Goal: Task Accomplishment & Management: Use online tool/utility

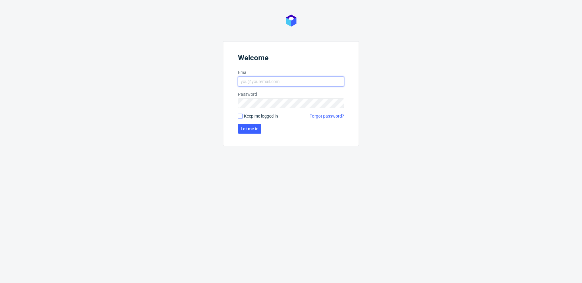
type input "[PERSON_NAME][EMAIL_ADDRESS][PERSON_NAME][DOMAIN_NAME]"
click at [240, 117] on input "Keep me logged in" at bounding box center [240, 116] width 5 height 5
checkbox input "true"
click at [249, 132] on button "Let me in" at bounding box center [249, 129] width 23 height 10
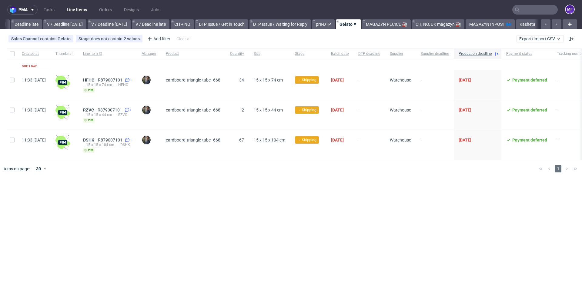
scroll to position [0, 722]
drag, startPoint x: 268, startPoint y: 160, endPoint x: 271, endPoint y: 160, distance: 3.2
click at [268, 160] on div at bounding box center [300, 168] width 469 height 17
click at [301, 172] on div at bounding box center [300, 168] width 469 height 17
click at [130, 79] on icon at bounding box center [127, 80] width 5 height 5
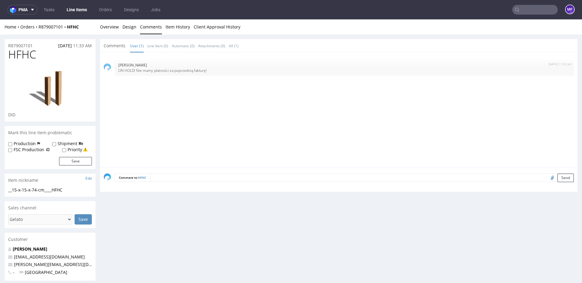
click at [86, 10] on link "Line Items" at bounding box center [77, 10] width 28 height 10
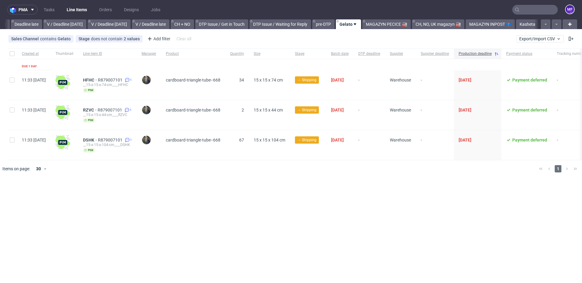
scroll to position [0, 722]
click at [525, 26] on link "Kasheta" at bounding box center [527, 24] width 23 height 10
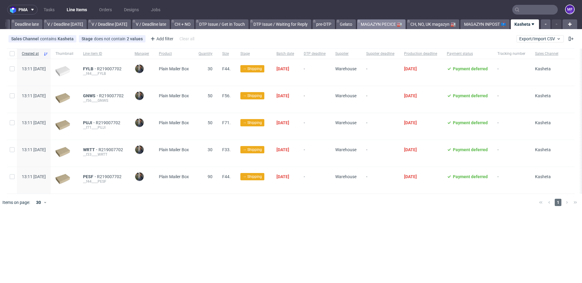
click at [393, 25] on link "MAGAZYN PECICE 🏭" at bounding box center [381, 24] width 49 height 10
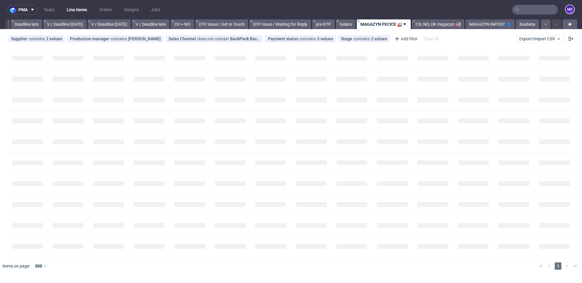
scroll to position [0, 722]
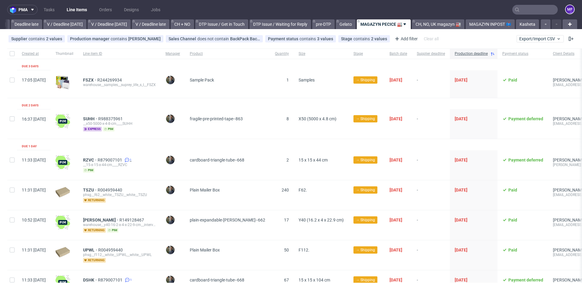
click at [130, 161] on icon at bounding box center [127, 160] width 5 height 5
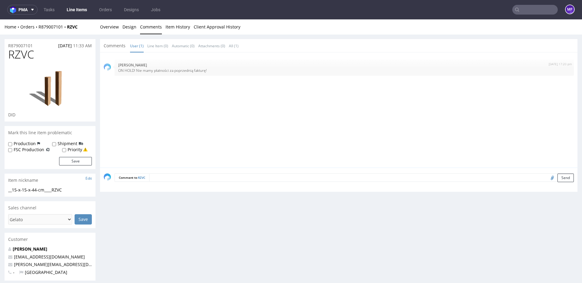
click at [74, 12] on link "Line Items" at bounding box center [77, 10] width 28 height 10
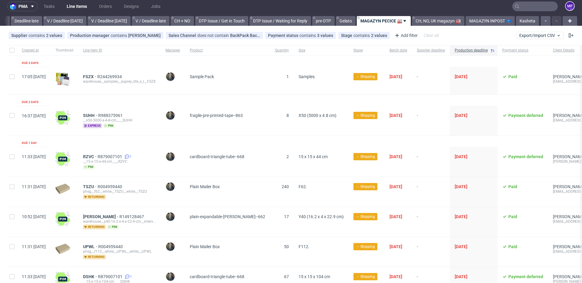
scroll to position [4, 0]
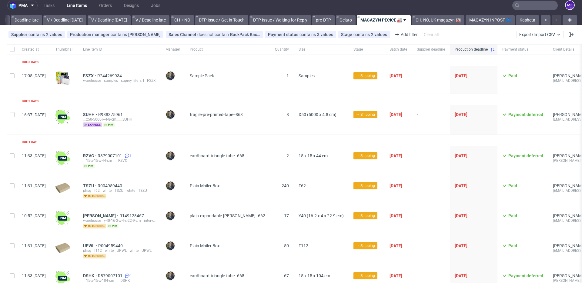
click at [156, 113] on div "SUHH R988375961" at bounding box center [119, 114] width 73 height 5
click at [349, 19] on link "Gelato" at bounding box center [346, 20] width 20 height 10
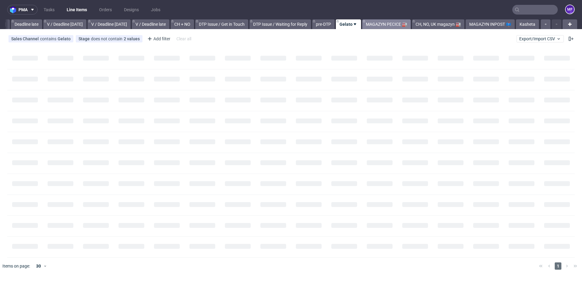
click at [381, 23] on link "MAGAZYN PECICE 🏭" at bounding box center [387, 24] width 49 height 10
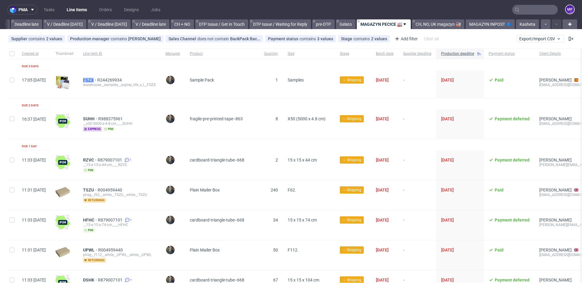
drag, startPoint x: 98, startPoint y: 79, endPoint x: 111, endPoint y: 80, distance: 13.4
click at [111, 80] on div "FSZX R244269934 warehouse__samples__suprey_life_s_l__FSZX" at bounding box center [119, 84] width 83 height 28
copy span "FSZX"
drag, startPoint x: 99, startPoint y: 119, endPoint x: 112, endPoint y: 119, distance: 13.0
click at [112, 119] on div "SUHH R988375961 __x50-5000-x-4-8-cm____SUHH express pim" at bounding box center [119, 124] width 83 height 30
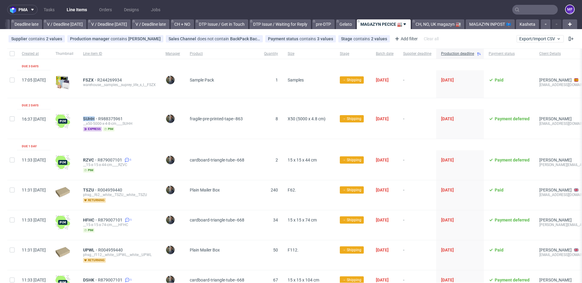
copy span "SUHH"
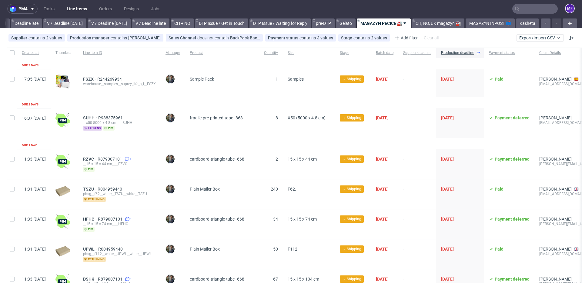
click at [161, 128] on div "SUHH R988375961 __x50-5000-x-4-8-cm____SUHH express pim" at bounding box center [119, 123] width 83 height 30
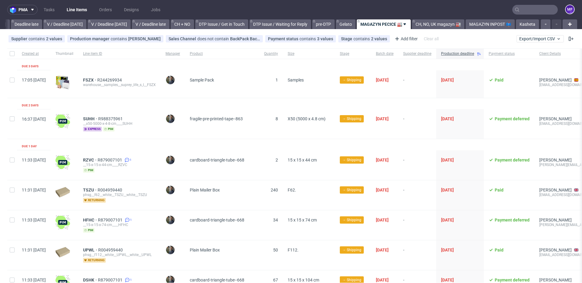
scroll to position [1, 0]
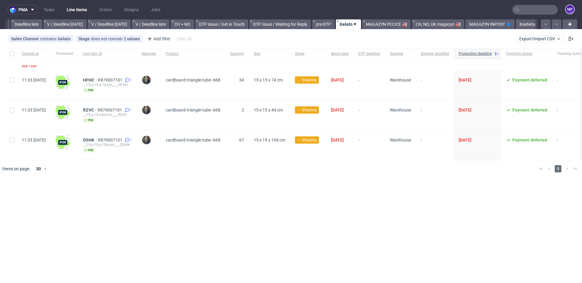
scroll to position [0, 722]
click at [50, 9] on link "Tasks" at bounding box center [49, 10] width 18 height 10
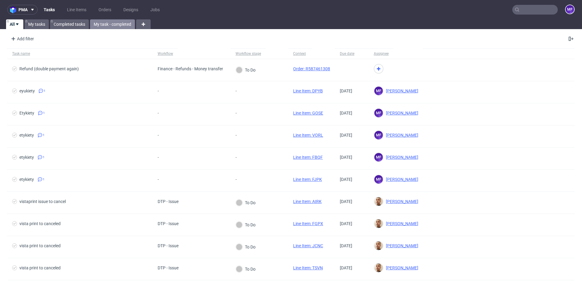
click at [110, 25] on link "My task - completed" at bounding box center [112, 24] width 45 height 10
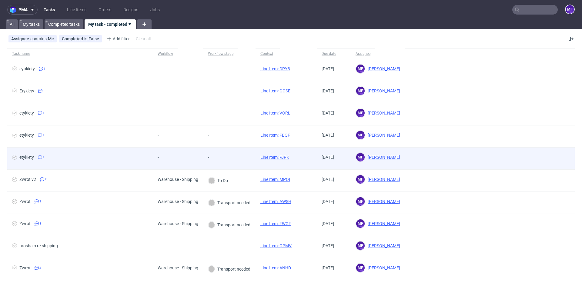
click at [233, 154] on div "-" at bounding box center [229, 159] width 52 height 22
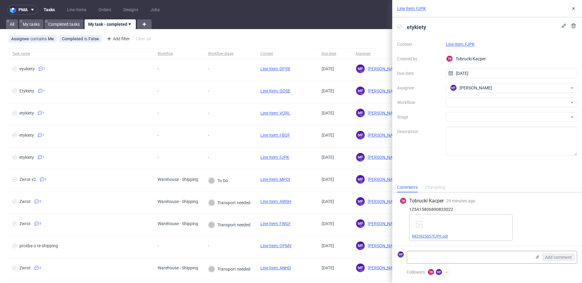
click at [432, 237] on link "R425925857FJPK.pdf" at bounding box center [430, 237] width 36 height 4
click at [475, 104] on div at bounding box center [512, 103] width 132 height 10
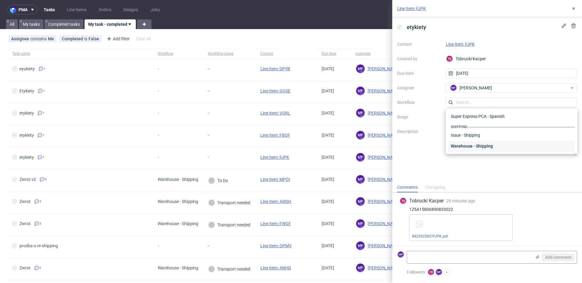
click at [469, 145] on div "Warehouse - Shipping" at bounding box center [512, 146] width 127 height 11
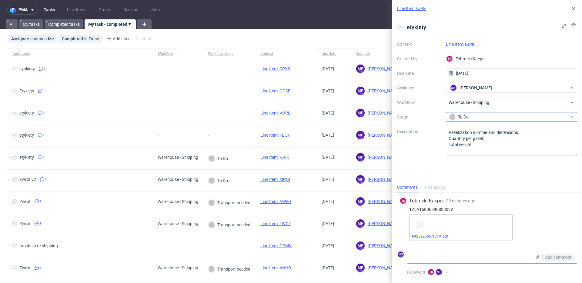
drag, startPoint x: 470, startPoint y: 122, endPoint x: 470, endPoint y: 119, distance: 3.7
click at [470, 122] on div "Context Line Item: FJPK Created by TK Tobrucki Kacper Due date 09/10/2025 Assig…" at bounding box center [487, 97] width 180 height 116
click at [470, 119] on div "To Do" at bounding box center [509, 117] width 121 height 7
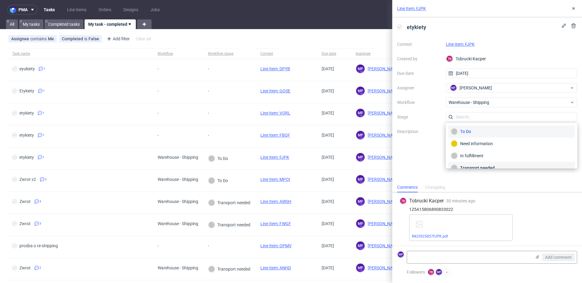
scroll to position [32, 0]
click at [484, 157] on div "Completed" at bounding box center [511, 160] width 121 height 7
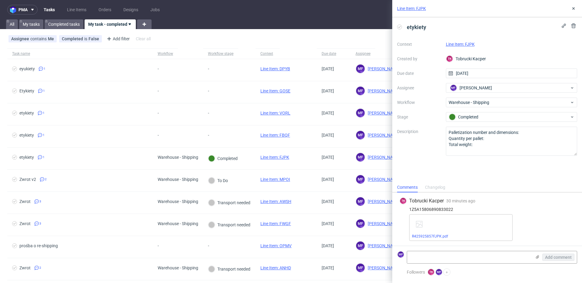
click at [465, 46] on link "Line Item: FJPK" at bounding box center [460, 44] width 29 height 5
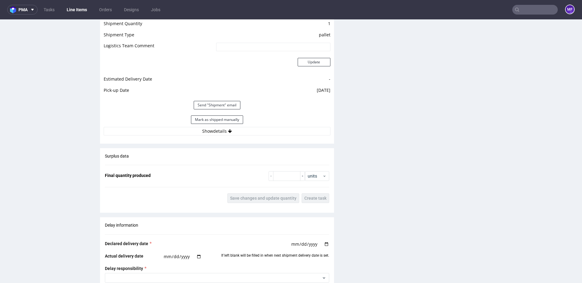
scroll to position [581, 0]
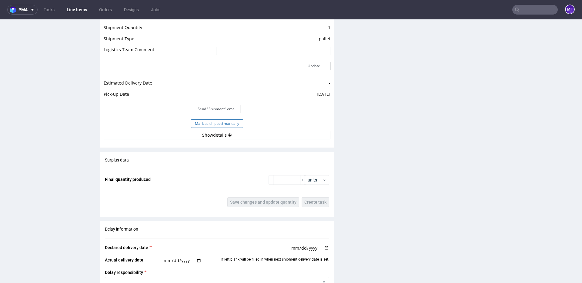
click at [221, 123] on button "Mark as shipped manually" at bounding box center [217, 124] width 52 height 8
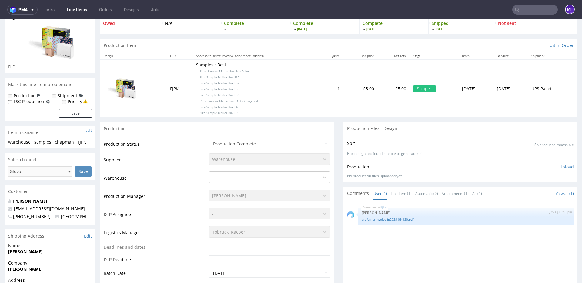
scroll to position [0, 0]
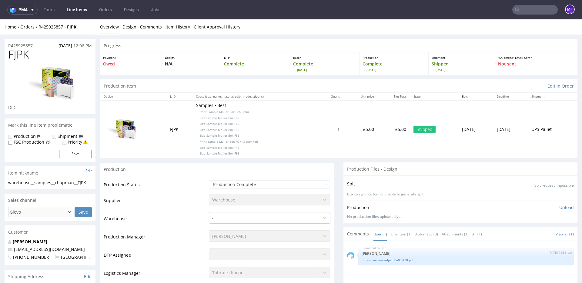
click at [82, 11] on link "Line Items" at bounding box center [77, 10] width 28 height 10
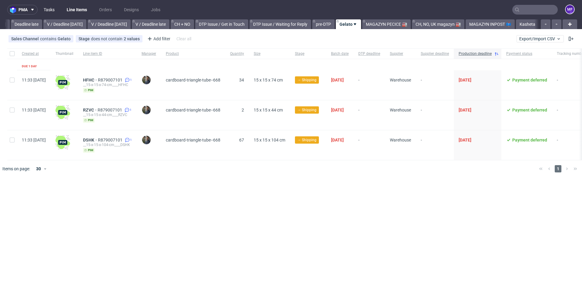
scroll to position [0, 722]
click at [48, 11] on link "Tasks" at bounding box center [49, 10] width 18 height 10
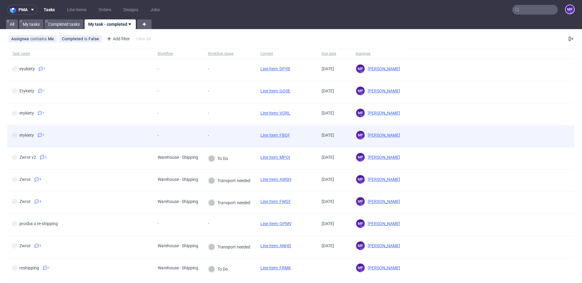
click at [212, 134] on div "-" at bounding box center [215, 135] width 15 height 5
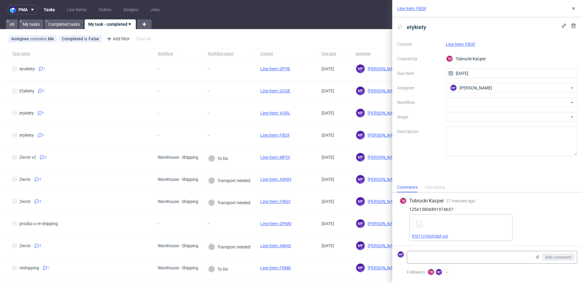
click at [441, 236] on link "R707137850FBQF.pdf" at bounding box center [430, 237] width 36 height 4
click at [466, 105] on div at bounding box center [512, 103] width 132 height 10
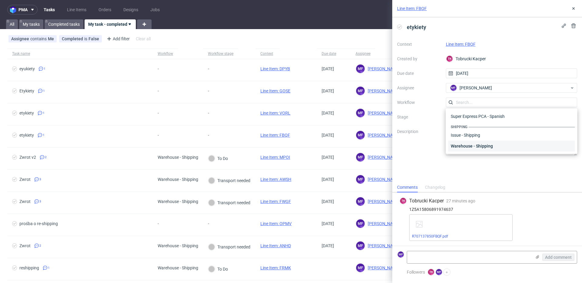
click at [474, 143] on div "Warehouse - Shipping" at bounding box center [512, 146] width 127 height 11
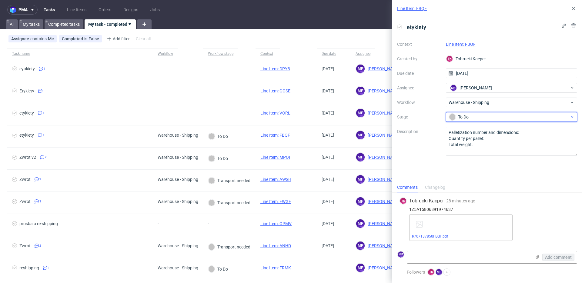
click at [471, 120] on div "To Do" at bounding box center [509, 117] width 121 height 7
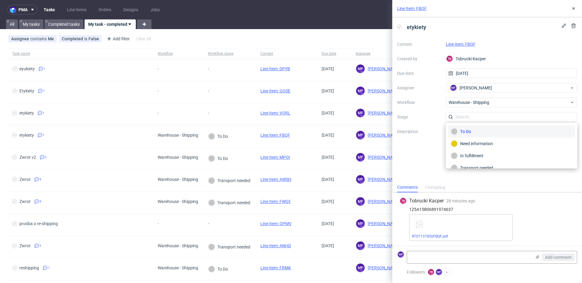
scroll to position [32, 0]
click at [475, 159] on div "Completed" at bounding box center [511, 160] width 121 height 7
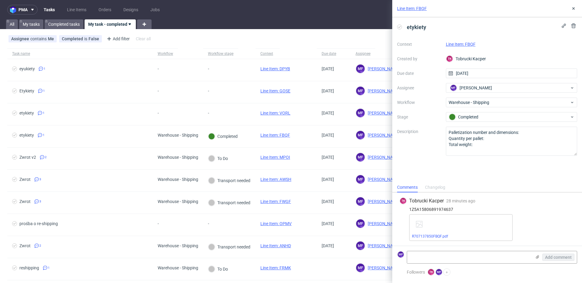
click at [467, 43] on link "Line Item: FBQF" at bounding box center [461, 44] width 30 height 5
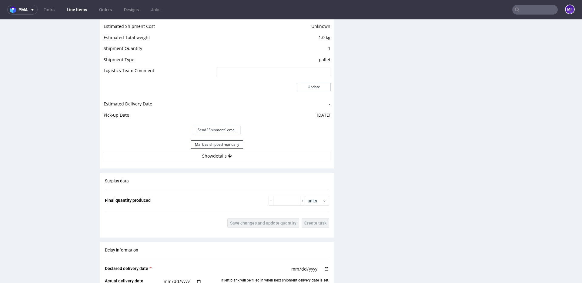
scroll to position [645, 0]
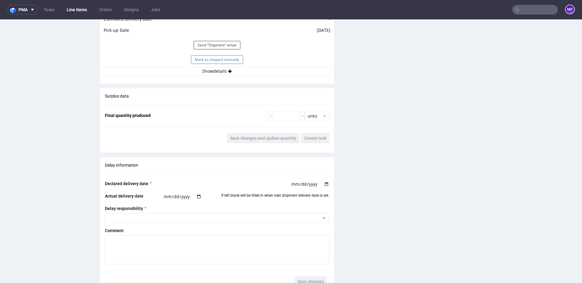
click at [236, 60] on button "Mark as shipped manually" at bounding box center [217, 60] width 52 height 8
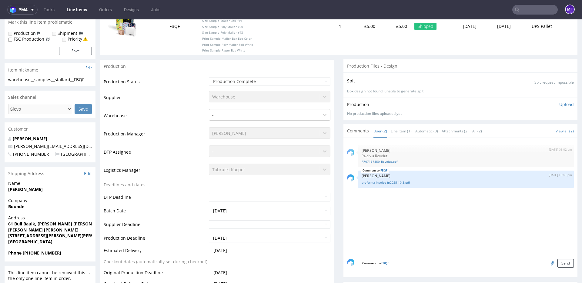
scroll to position [0, 0]
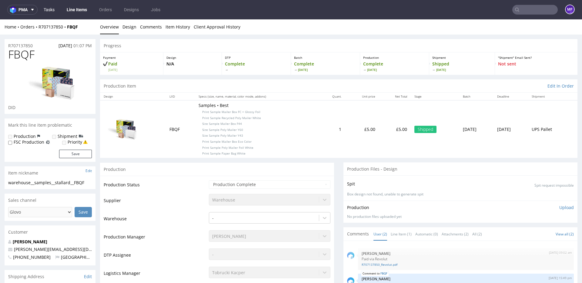
click at [51, 8] on link "Tasks" at bounding box center [49, 10] width 18 height 10
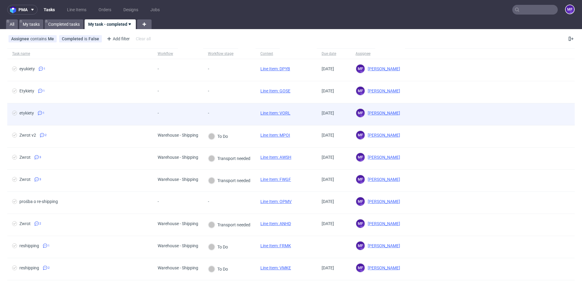
click at [201, 114] on div "-" at bounding box center [178, 114] width 50 height 22
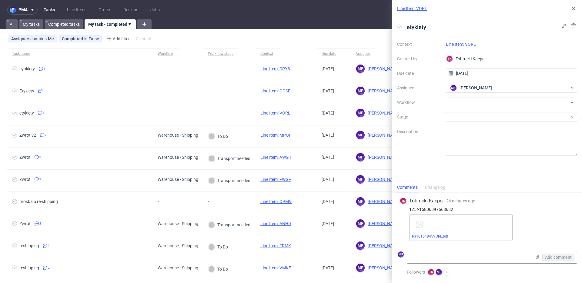
click at [443, 237] on link "R310154845VORL.pdf" at bounding box center [430, 237] width 36 height 4
click at [464, 107] on div at bounding box center [512, 103] width 132 height 10
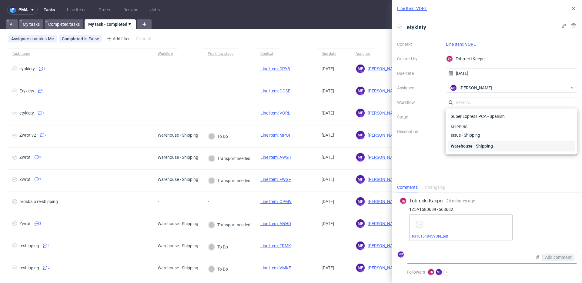
click at [468, 146] on div "Warehouse - Shipping" at bounding box center [512, 146] width 127 height 11
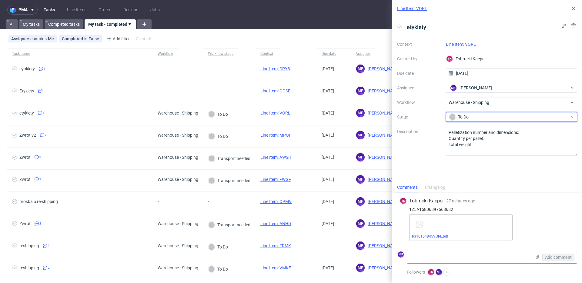
click at [472, 118] on div "To Do" at bounding box center [509, 117] width 121 height 7
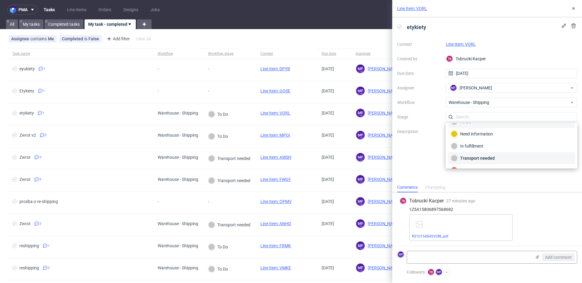
scroll to position [32, 0]
click at [476, 161] on div "Completed" at bounding box center [511, 160] width 121 height 7
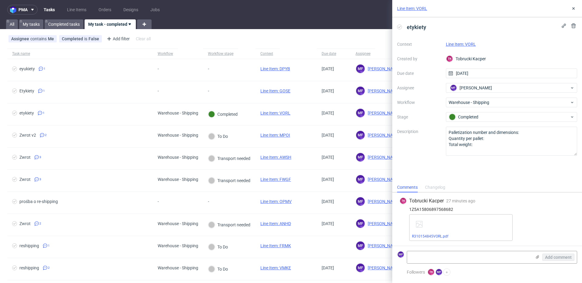
click at [464, 44] on link "Line Item: VORL" at bounding box center [461, 44] width 30 height 5
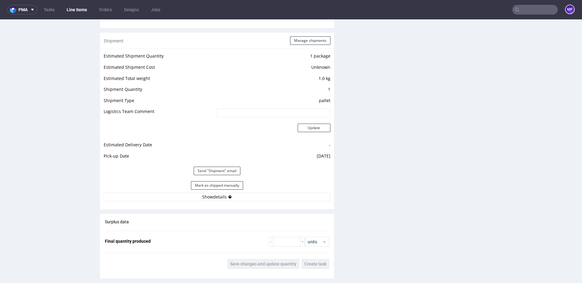
scroll to position [535, 0]
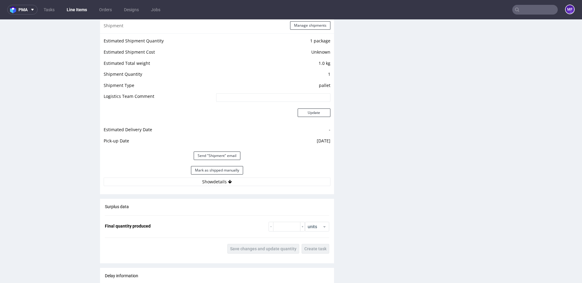
drag, startPoint x: 230, startPoint y: 169, endPoint x: 247, endPoint y: 169, distance: 17.3
click at [230, 169] on button "Mark as shipped manually" at bounding box center [217, 170] width 52 height 8
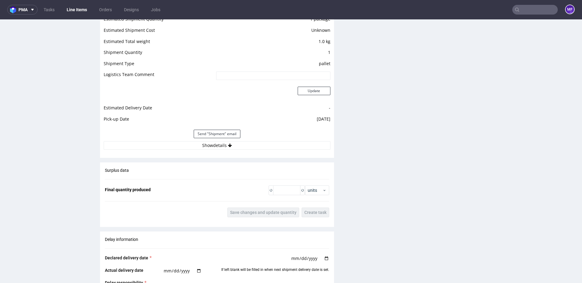
scroll to position [572, 0]
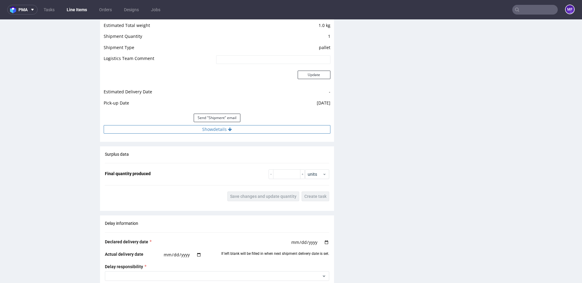
click at [217, 128] on button "Show details" at bounding box center [217, 129] width 227 height 8
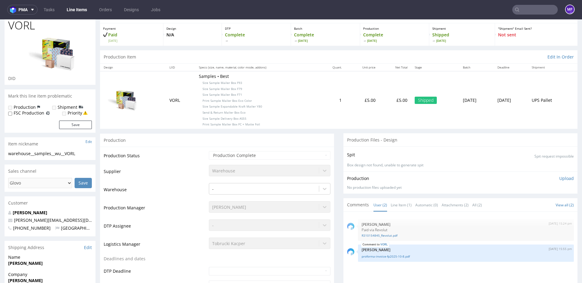
scroll to position [0, 0]
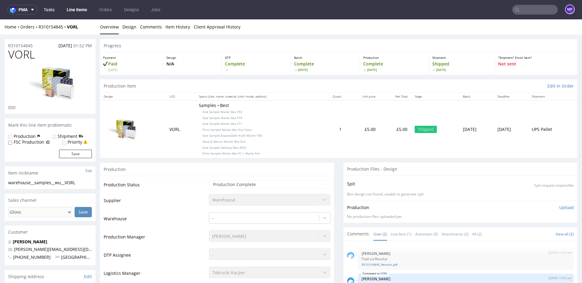
click at [52, 10] on link "Tasks" at bounding box center [49, 10] width 18 height 10
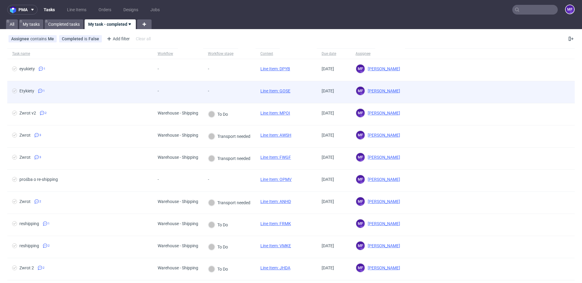
click at [236, 92] on div "-" at bounding box center [229, 92] width 52 height 22
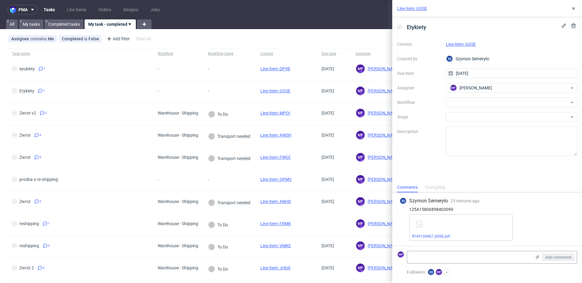
click at [434, 239] on div "R149128467_GOSE.pdf" at bounding box center [461, 227] width 103 height 27
click at [434, 238] on link "R149128467_GOSE.pdf" at bounding box center [431, 237] width 38 height 4
click at [465, 102] on div at bounding box center [512, 103] width 132 height 10
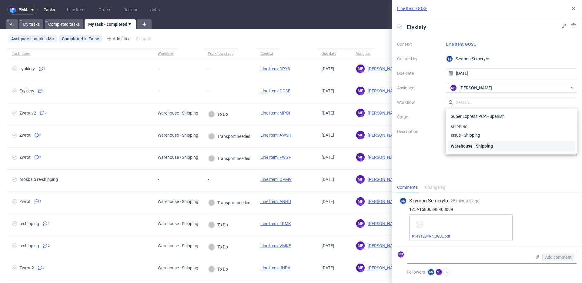
click at [467, 143] on div "Warehouse - Shipping" at bounding box center [512, 146] width 127 height 11
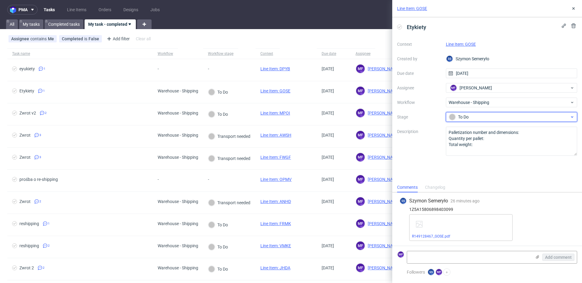
click at [472, 120] on div "To Do" at bounding box center [512, 117] width 132 height 10
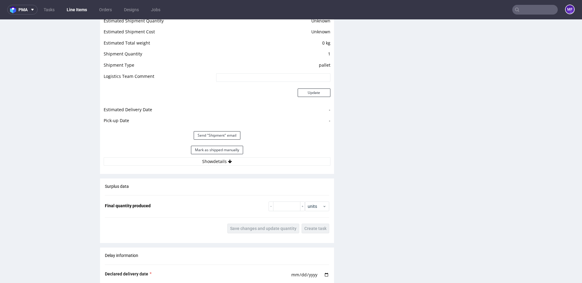
scroll to position [541, 0]
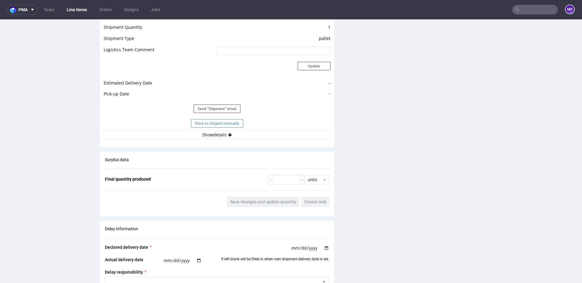
click at [224, 120] on button "Mark as shipped manually" at bounding box center [217, 123] width 52 height 8
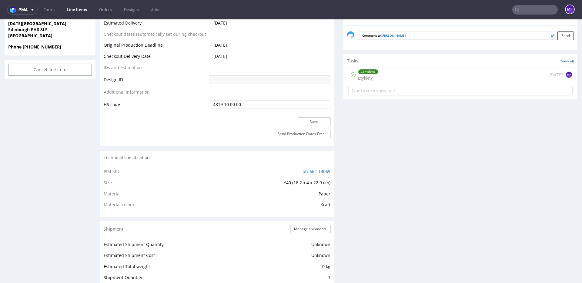
scroll to position [0, 0]
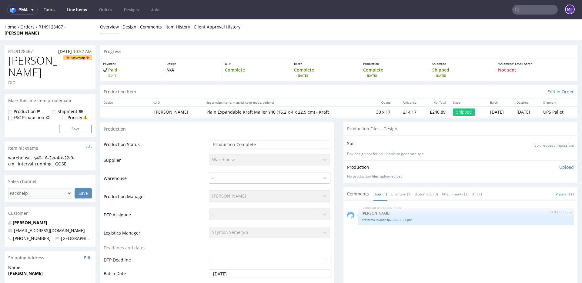
click at [52, 12] on link "Tasks" at bounding box center [49, 10] width 18 height 10
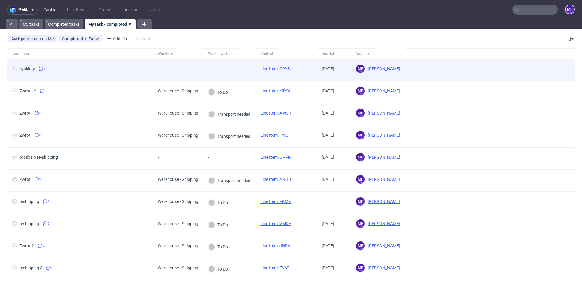
click at [211, 75] on div "-" at bounding box center [215, 70] width 24 height 22
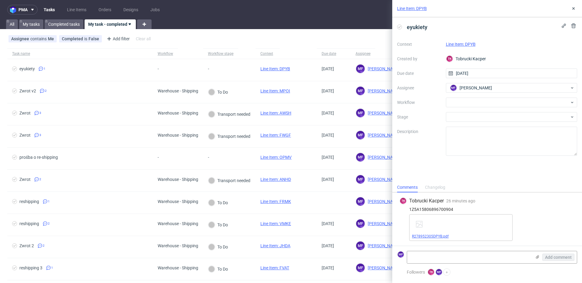
click at [436, 239] on span "R278952305DPYB.pdf" at bounding box center [461, 236] width 98 height 5
click at [431, 238] on link "R278952305DPYB.pdf" at bounding box center [430, 237] width 37 height 4
click at [480, 106] on div at bounding box center [512, 103] width 132 height 10
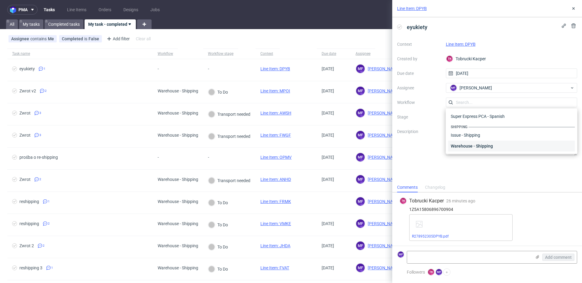
click at [478, 143] on div "Warehouse - Shipping" at bounding box center [512, 146] width 127 height 11
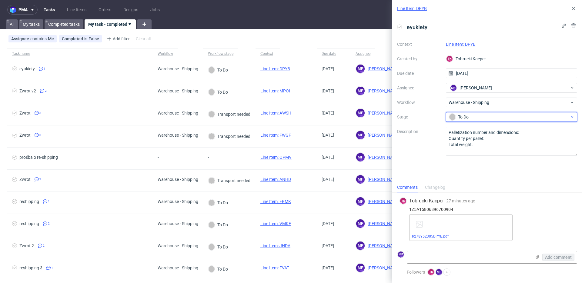
click at [467, 118] on div "To Do" at bounding box center [509, 117] width 121 height 7
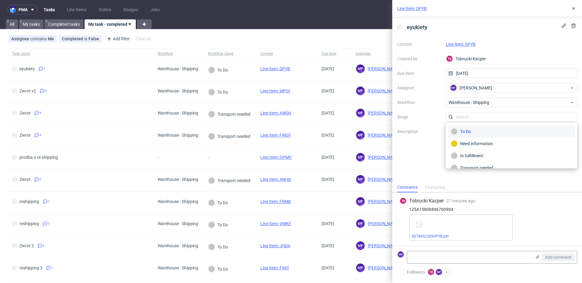
scroll to position [32, 0]
click at [481, 158] on div "Completed" at bounding box center [511, 160] width 121 height 7
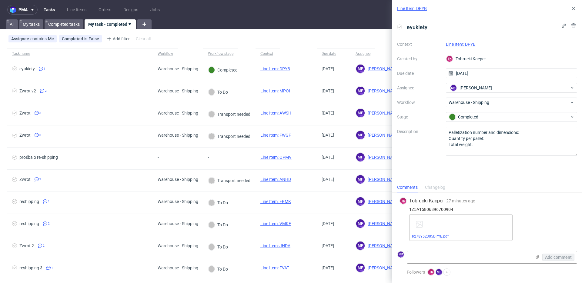
click at [462, 45] on link "Line Item: DPYB" at bounding box center [461, 44] width 30 height 5
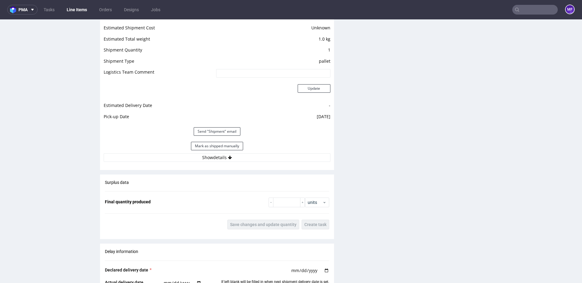
scroll to position [563, 0]
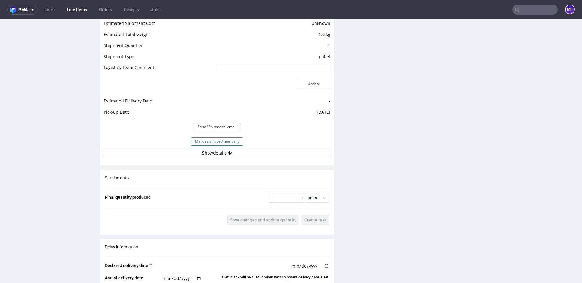
click at [221, 139] on button "Mark as shipped manually" at bounding box center [217, 141] width 52 height 8
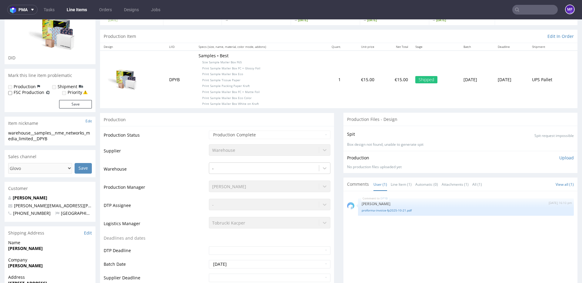
scroll to position [0, 0]
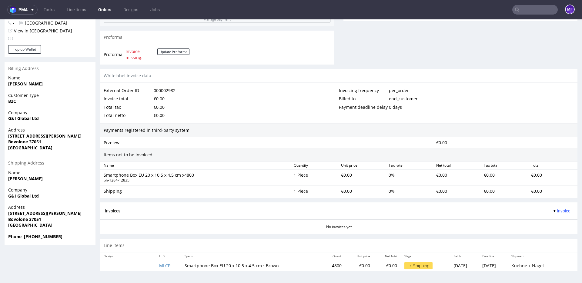
scroll to position [2, 0]
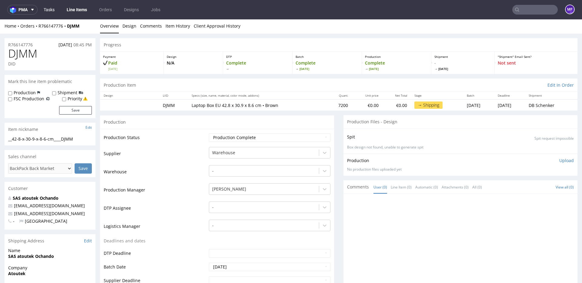
click at [52, 10] on link "Tasks" at bounding box center [49, 10] width 18 height 10
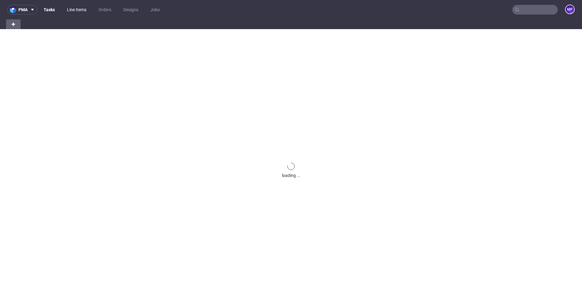
click at [76, 10] on link "Line Items" at bounding box center [76, 10] width 27 height 10
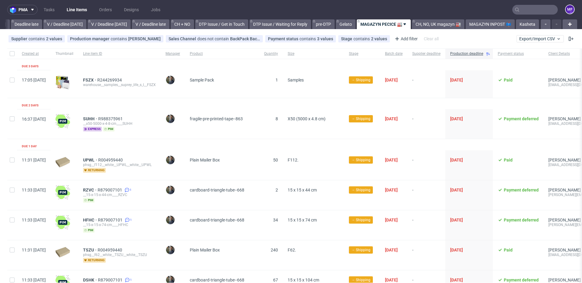
scroll to position [1, 0]
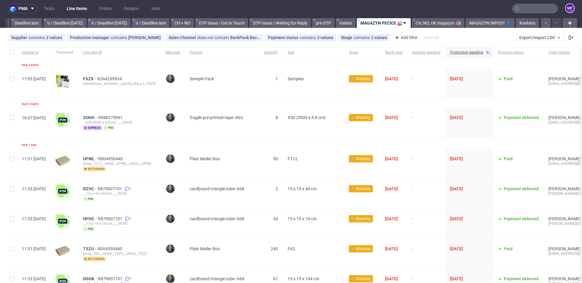
click at [135, 150] on div "UPWL R004959440 phsg__f112__white__UPWL__white__UPWL returning" at bounding box center [119, 164] width 83 height 30
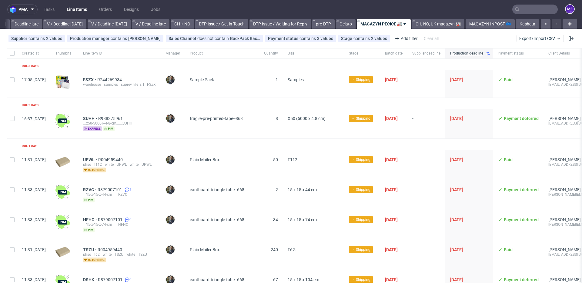
scroll to position [0, 0]
click at [342, 24] on link "Gelato" at bounding box center [346, 24] width 20 height 10
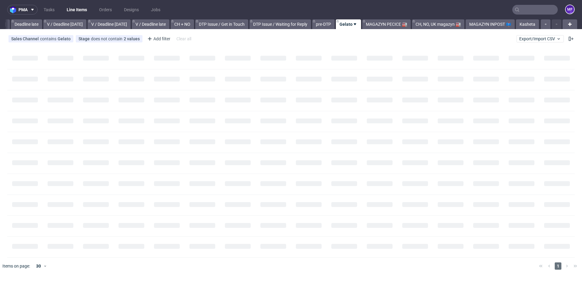
scroll to position [0, 722]
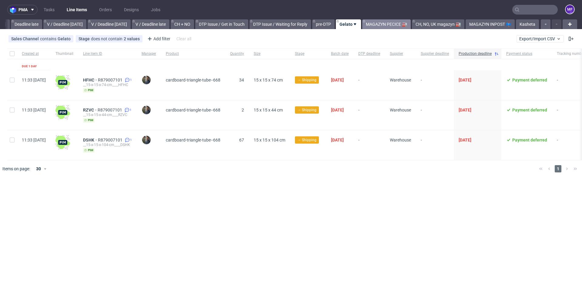
click at [378, 24] on link "MAGAZYN PECICE 🏭" at bounding box center [387, 24] width 49 height 10
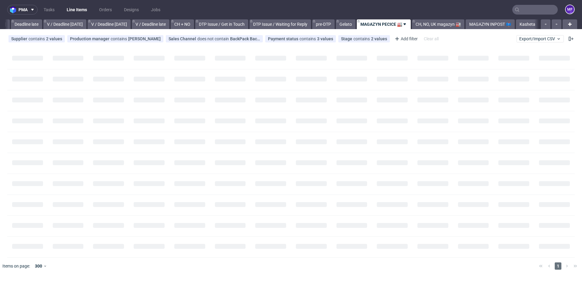
scroll to position [0, 722]
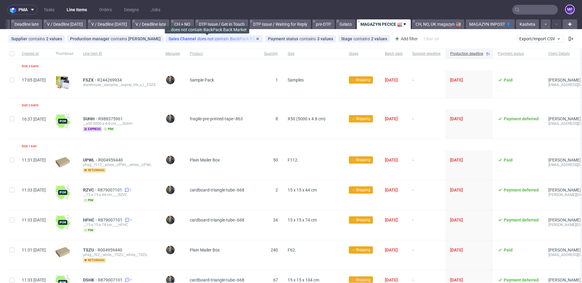
click at [188, 41] on span "Sales Channel" at bounding box center [183, 38] width 29 height 5
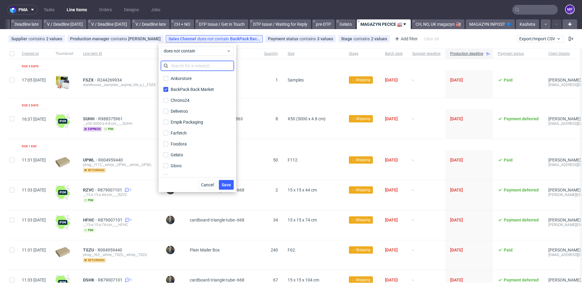
click at [177, 68] on input "text" at bounding box center [197, 66] width 73 height 10
click at [167, 155] on input "Gelato" at bounding box center [166, 155] width 5 height 5
checkbox input "true"
click at [226, 182] on button "Save" at bounding box center [226, 185] width 15 height 10
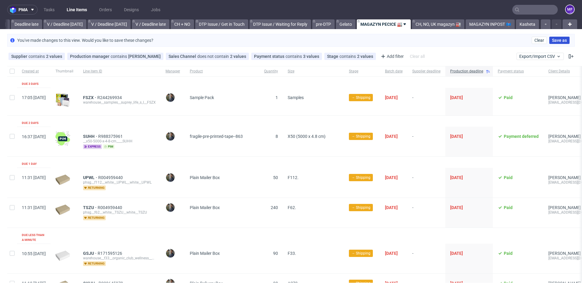
click at [557, 42] on span "Save as" at bounding box center [559, 40] width 15 height 4
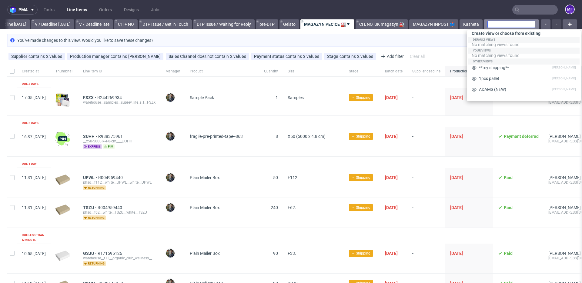
click at [498, 25] on input "text" at bounding box center [512, 24] width 48 height 7
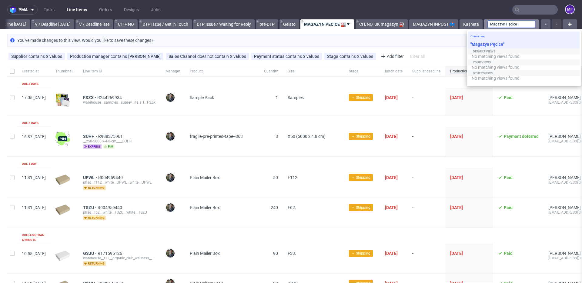
type input "Magazyn Pęcice"
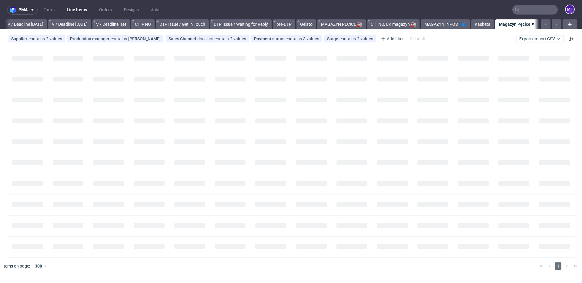
scroll to position [0, 762]
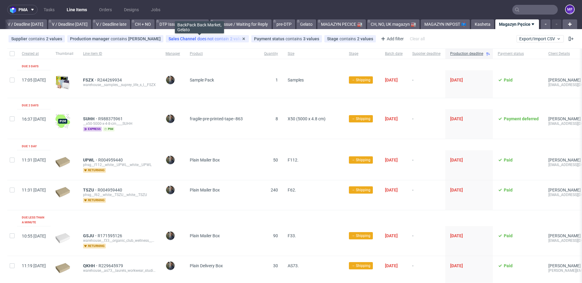
click at [208, 41] on div "Sales Channel does not contain 2 values" at bounding box center [208, 38] width 78 height 5
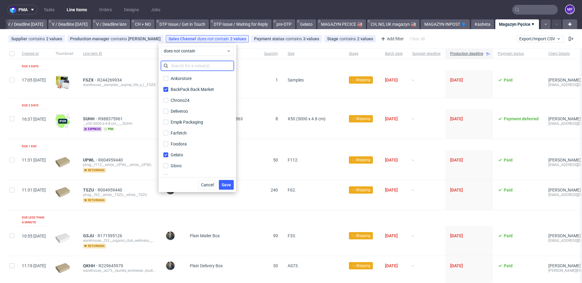
click at [185, 64] on input "text" at bounding box center [197, 66] width 73 height 10
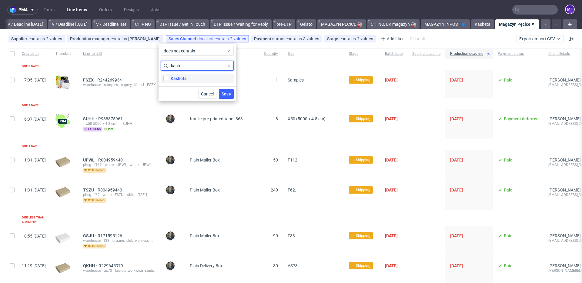
type input "kash"
click at [179, 79] on div "Kasheta" at bounding box center [179, 79] width 16 height 6
click at [168, 79] on input "Kasheta" at bounding box center [166, 78] width 5 height 5
checkbox input "true"
click at [224, 96] on span "Save" at bounding box center [226, 94] width 9 height 4
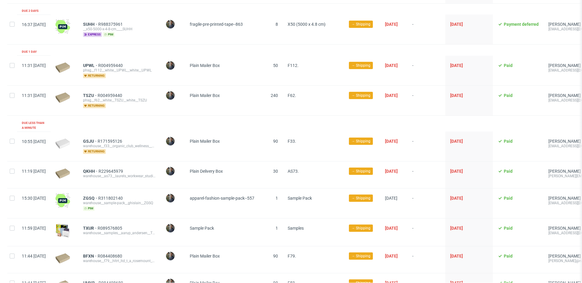
scroll to position [113, 0]
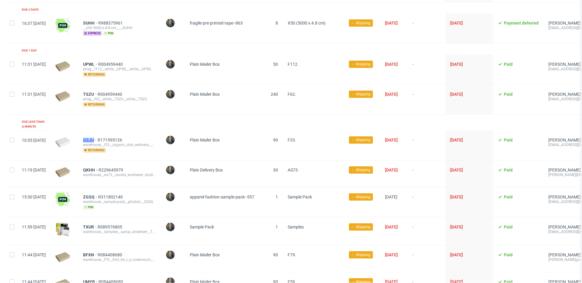
drag, startPoint x: 97, startPoint y: 134, endPoint x: 112, endPoint y: 135, distance: 14.3
click at [112, 135] on div "GSJU R171595126 warehouse__f33__organic_club_wellness__GSJU returning" at bounding box center [119, 145] width 83 height 30
copy span "GSJU"
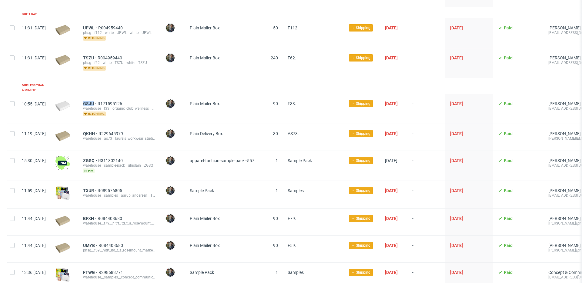
scroll to position [162, 0]
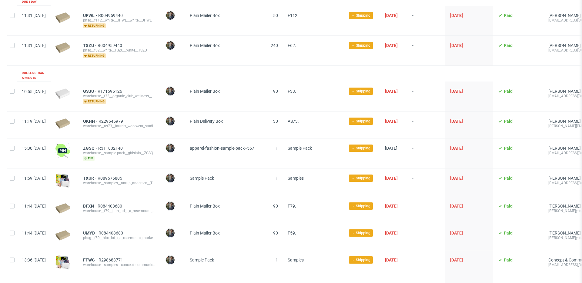
click at [78, 118] on div at bounding box center [65, 125] width 28 height 27
drag, startPoint x: 97, startPoint y: 116, endPoint x: 113, endPoint y: 117, distance: 16.1
click at [113, 117] on div "QKHH R229645979 warehouse__as73__laurels_workwear_studios_srl__QKHH" at bounding box center [119, 125] width 83 height 27
copy span "QKHH"
click at [96, 146] on div "ZGSQ R311802140 warehouse__sample-pack__ghislain__ZGSQ pim" at bounding box center [119, 154] width 83 height 30
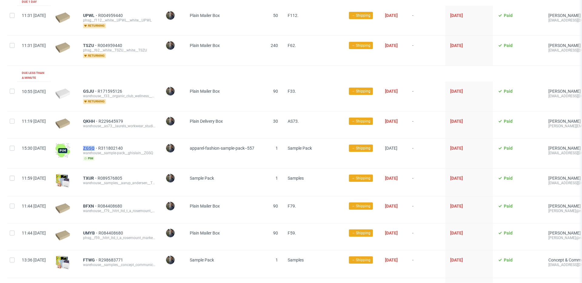
drag, startPoint x: 98, startPoint y: 143, endPoint x: 112, endPoint y: 143, distance: 13.4
click at [112, 143] on div "ZGSQ R311802140 warehouse__sample-pack__ghislain__ZGSQ pim" at bounding box center [119, 154] width 83 height 30
copy span "ZGSQ"
click at [151, 176] on div "TXUR R089576805" at bounding box center [119, 178] width 73 height 5
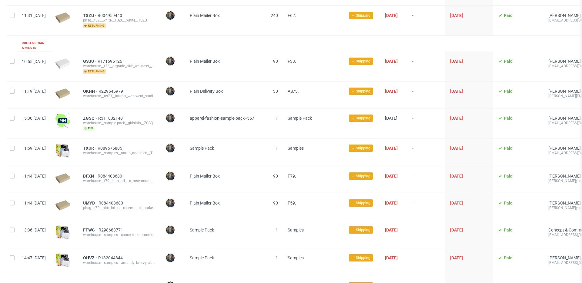
scroll to position [197, 0]
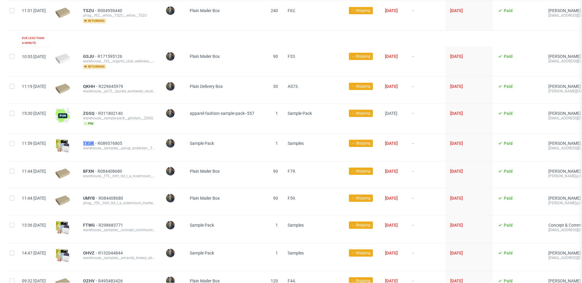
drag, startPoint x: 99, startPoint y: 138, endPoint x: 112, endPoint y: 139, distance: 13.0
click at [112, 139] on div "TXUR R089576805 warehouse__samples__aarup_andersen__TXUR" at bounding box center [119, 148] width 83 height 28
copy span "TXUR"
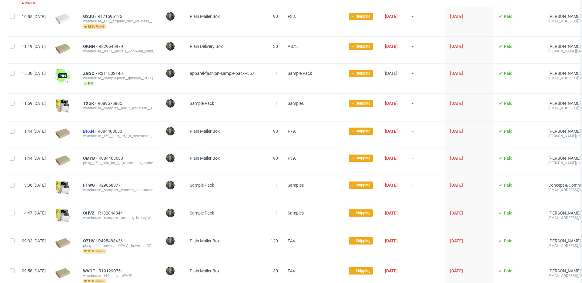
scroll to position [239, 0]
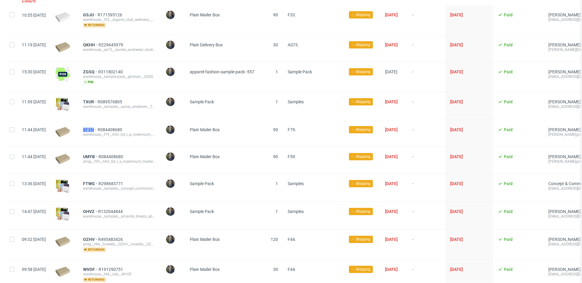
drag, startPoint x: 98, startPoint y: 126, endPoint x: 112, endPoint y: 126, distance: 14.3
click at [112, 126] on div "BFXN R084408680 warehouse__f79__hltrt_ltd_t_a_rosemount_market__BFXN__hltrt_ltd…" at bounding box center [119, 133] width 83 height 27
copy span "BFXN"
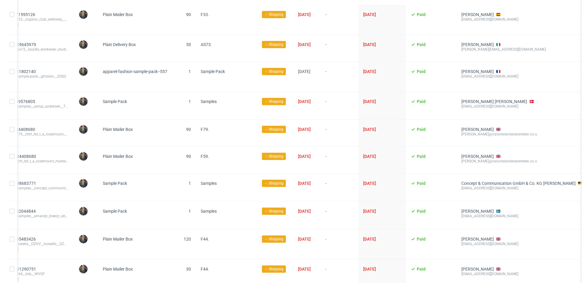
scroll to position [0, 0]
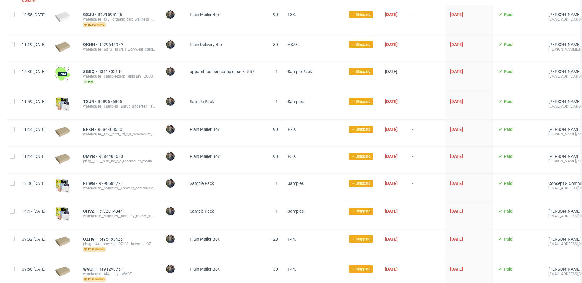
click at [185, 127] on div "[PERSON_NAME]" at bounding box center [173, 133] width 24 height 27
